Goal: Task Accomplishment & Management: Use online tool/utility

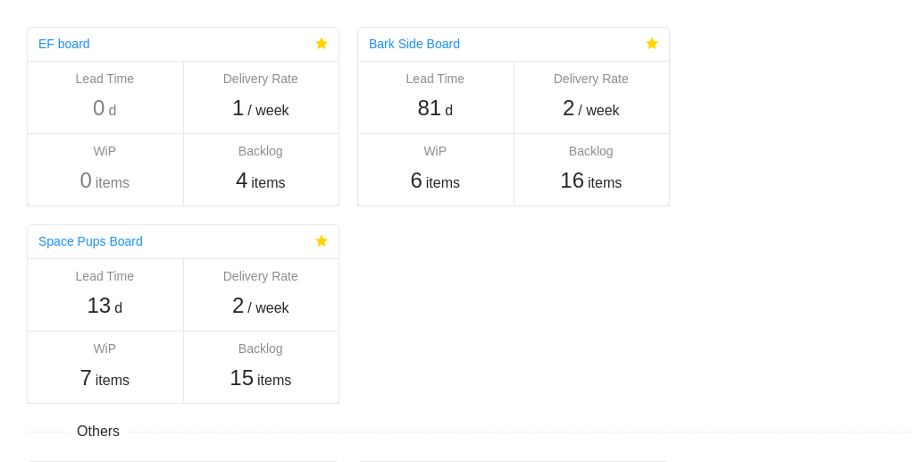
click at [423, 37] on link "Bark Side Board" at bounding box center [414, 44] width 91 height 14
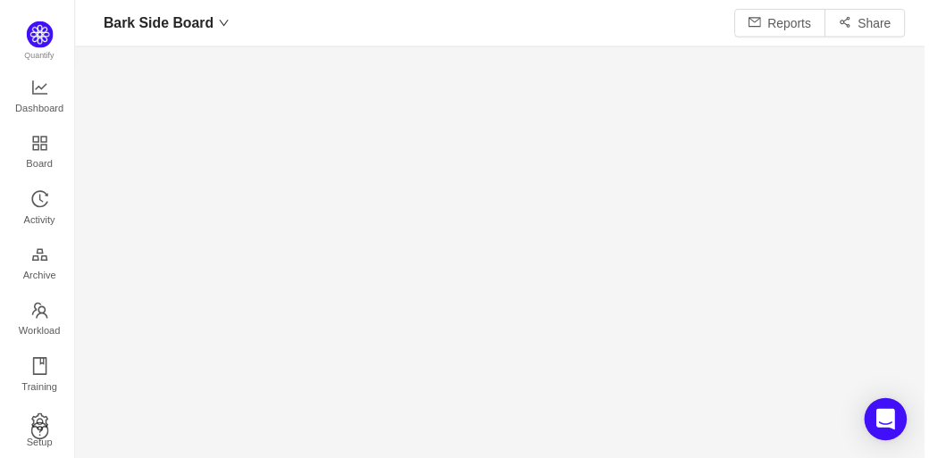
scroll to position [440, 831]
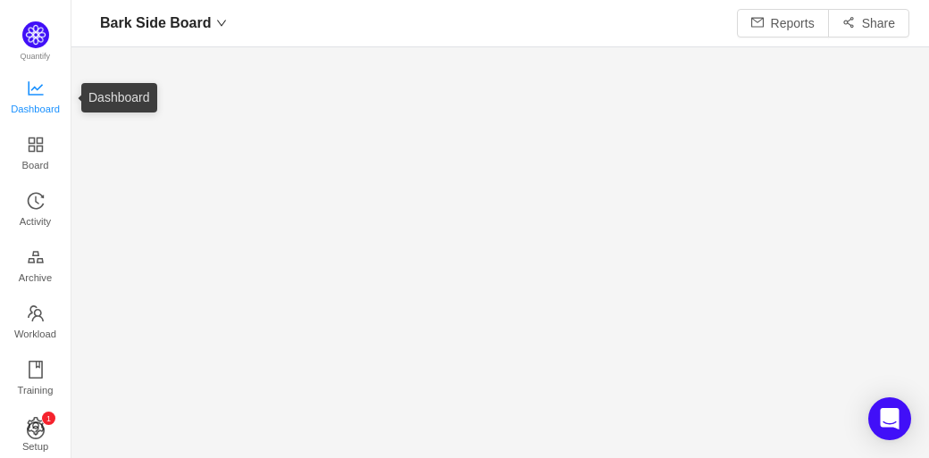
click at [45, 111] on link "Dashboard" at bounding box center [36, 98] width 18 height 36
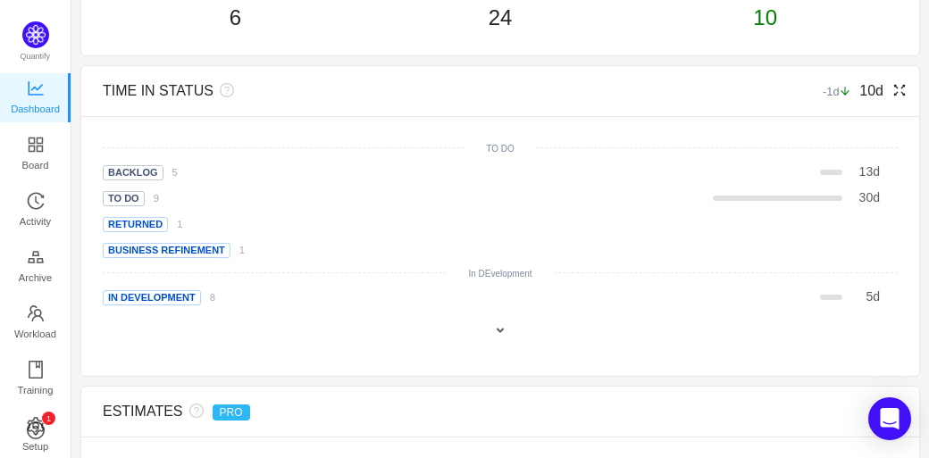
scroll to position [1478, 0]
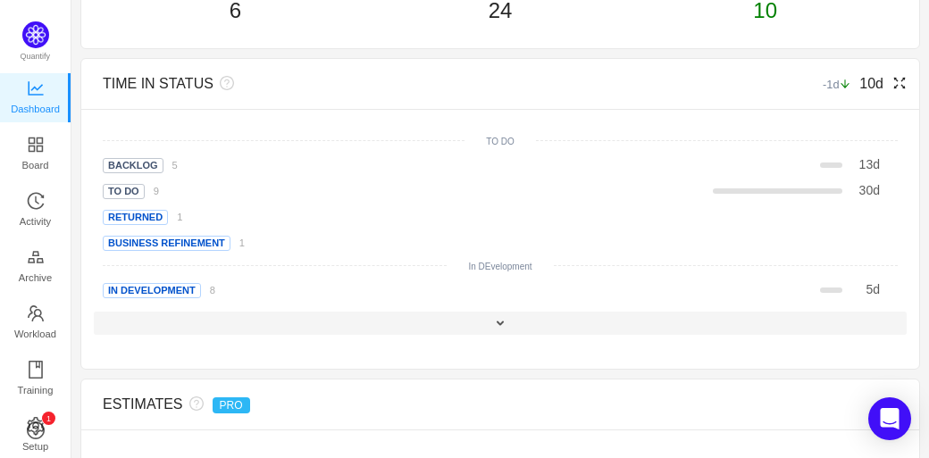
click at [501, 318] on span at bounding box center [500, 323] width 14 height 14
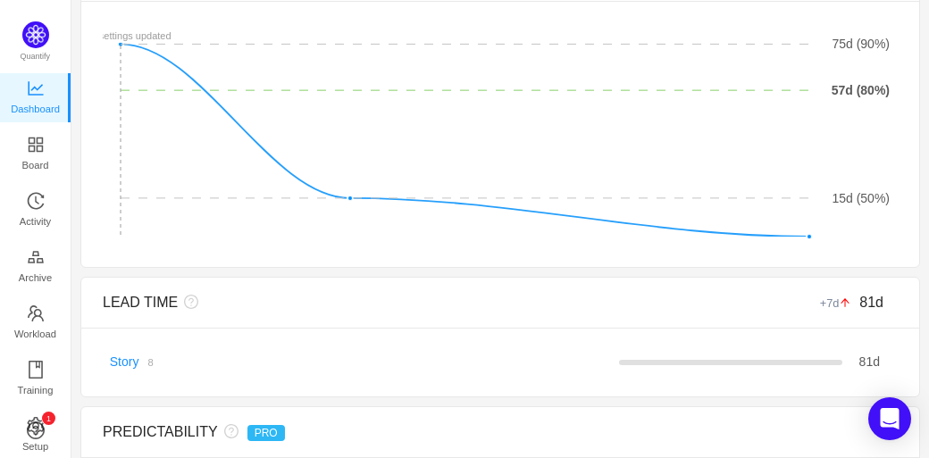
scroll to position [0, 0]
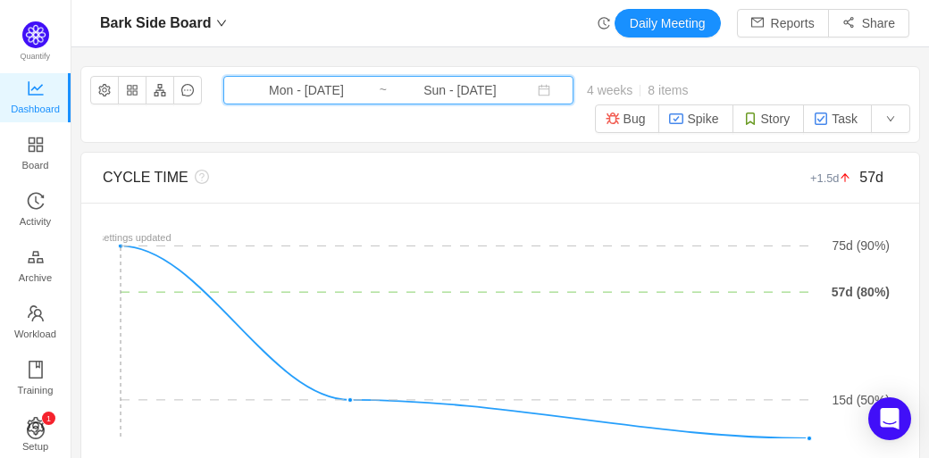
click at [368, 97] on span "Mon - [DATE] ~ Sun - [DATE]" at bounding box center [398, 90] width 350 height 29
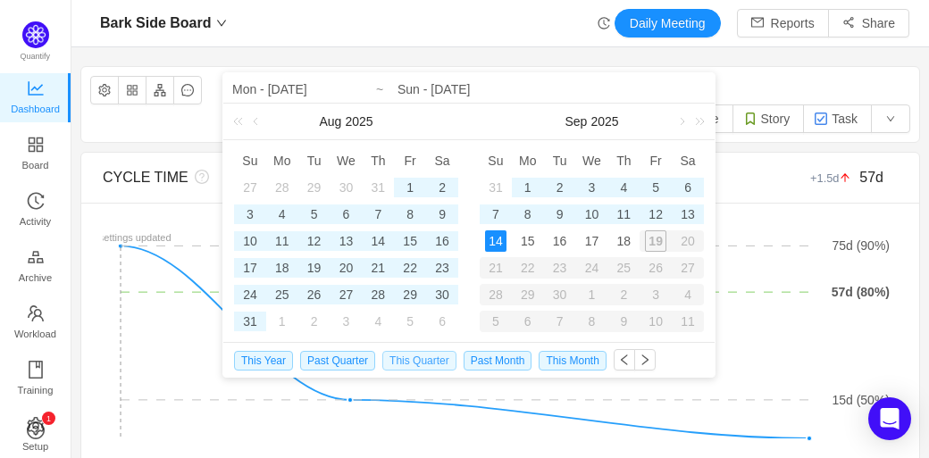
click at [421, 360] on span "This Quarter" at bounding box center [419, 361] width 74 height 20
type input "Tue - [DATE]"
type input "Sun - [DATE]"
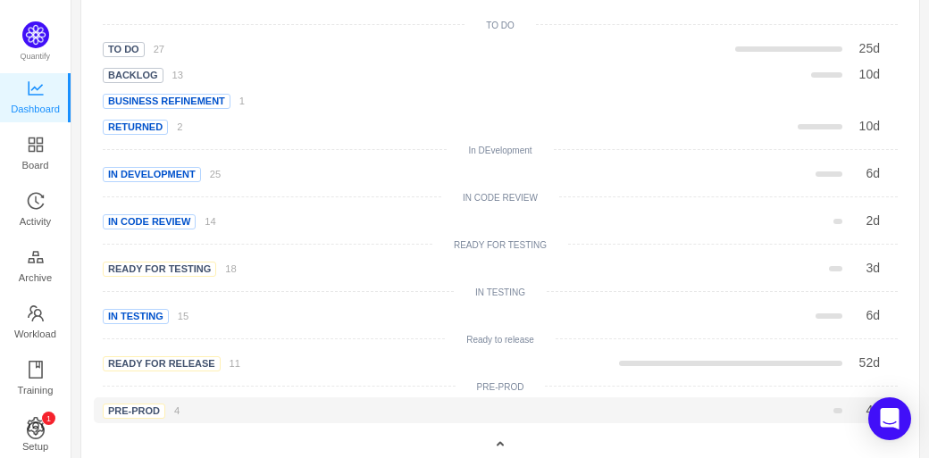
scroll to position [1643, 0]
